Goal: Use online tool/utility: Utilize a website feature to perform a specific function

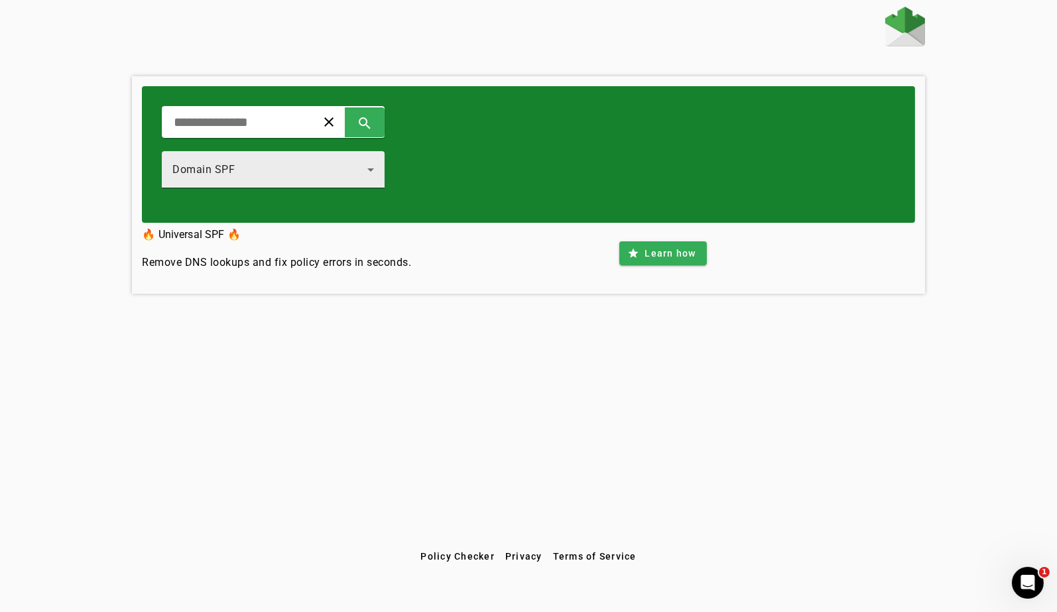
click at [251, 162] on div "Domain SPF" at bounding box center [269, 170] width 195 height 16
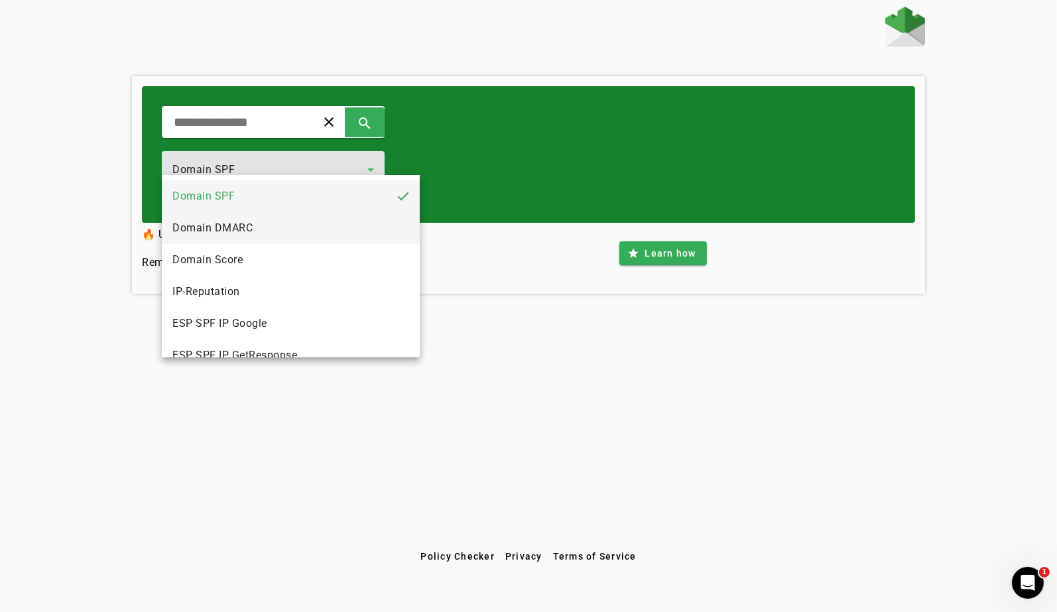
click at [242, 227] on span "Domain DMARC" at bounding box center [212, 228] width 80 height 16
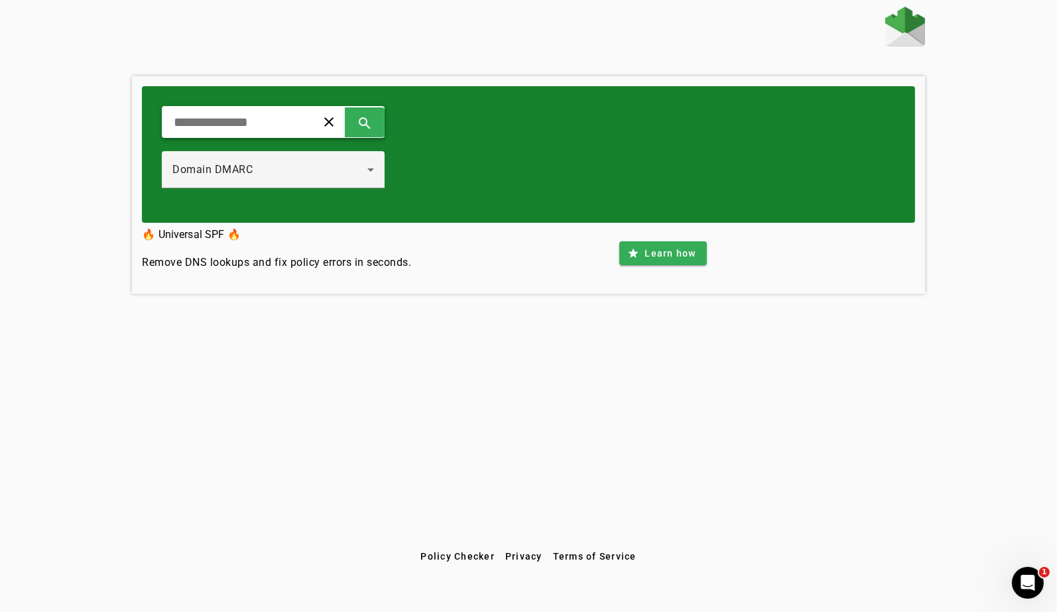
click at [253, 128] on input "text" at bounding box center [233, 122] width 123 height 16
type input "**********"
click at [381, 129] on span at bounding box center [365, 122] width 32 height 32
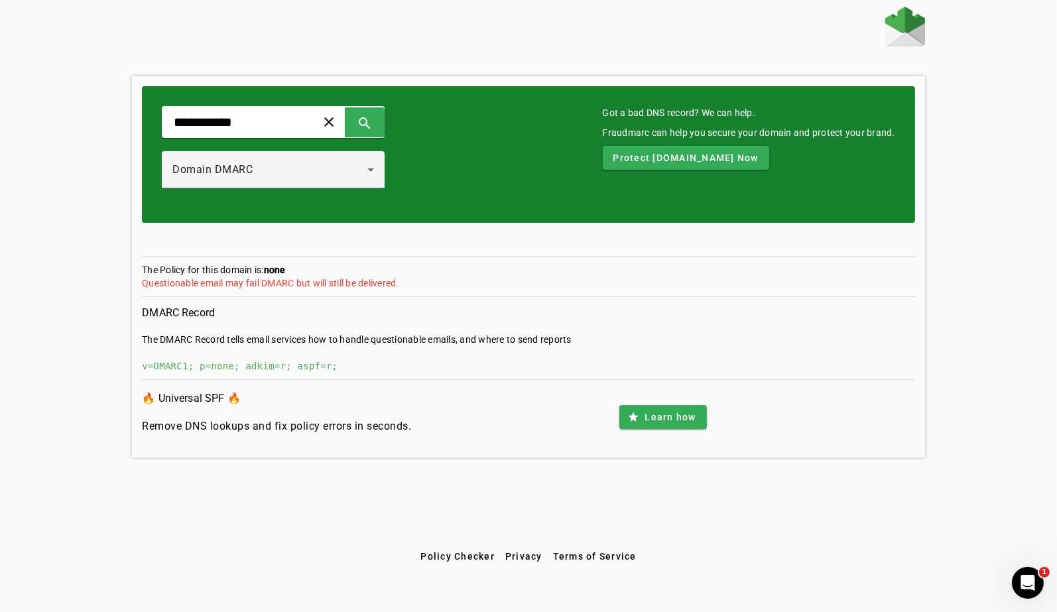
click at [261, 359] on div "v=DMARC1; p=none; adkim=r; aspf=r;" at bounding box center [528, 365] width 773 height 13
